Goal: Find contact information: Find contact information

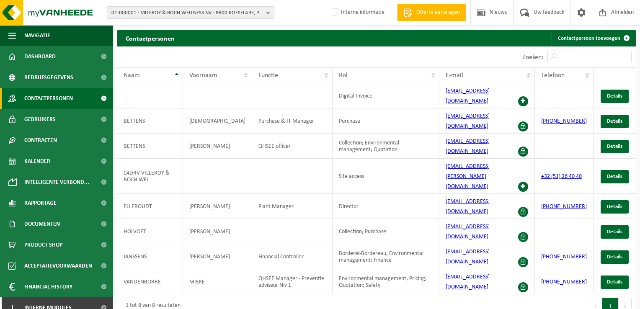
click at [184, 13] on span "01-000001 - VILLEROY & BOCH WELLNESS NV - 8800 ROESELARE, POPULIERSTRAAT 1" at bounding box center [187, 13] width 152 height 13
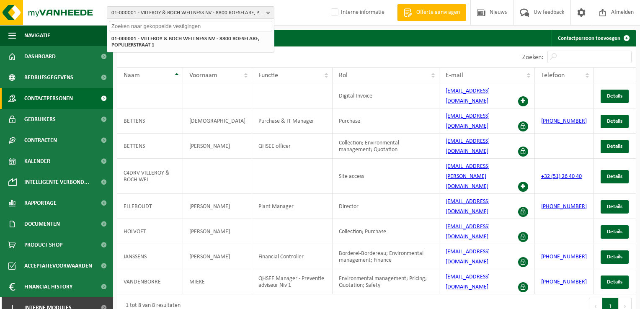
click at [180, 26] on input "text" at bounding box center [190, 26] width 163 height 10
type input "01-064725"
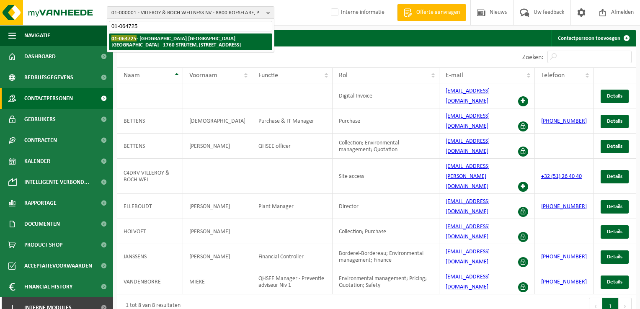
click at [201, 39] on strong "01-064725 - [GEOGRAPHIC_DATA] [GEOGRAPHIC_DATA] [GEOGRAPHIC_DATA] - 1760 STRIJT…" at bounding box center [175, 41] width 129 height 13
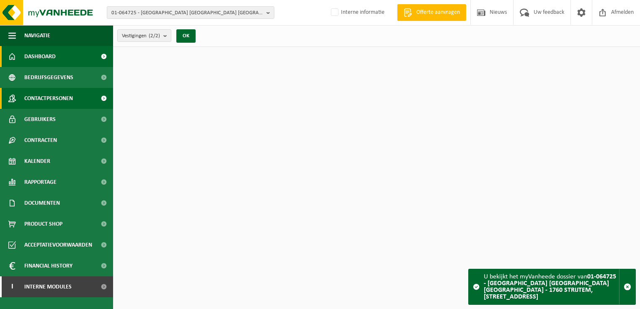
click at [36, 101] on span "Contactpersonen" at bounding box center [48, 98] width 49 height 21
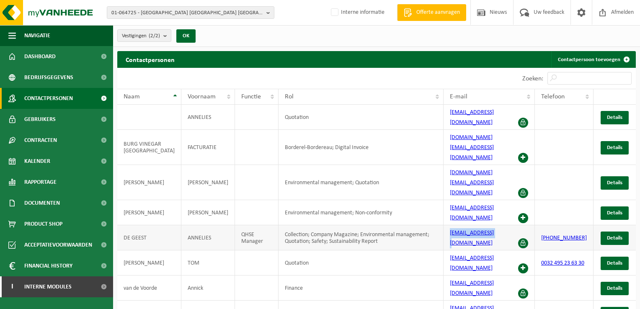
drag, startPoint x: 508, startPoint y: 201, endPoint x: 431, endPoint y: 201, distance: 77.1
click at [431, 225] on tr "DE GEEST ANNELIES QHSE Manager Collection; Company Magazine; Environmental mana…" at bounding box center [376, 237] width 519 height 25
copy tr "adg@burggroup.eu"
